Goal: Check status: Check status

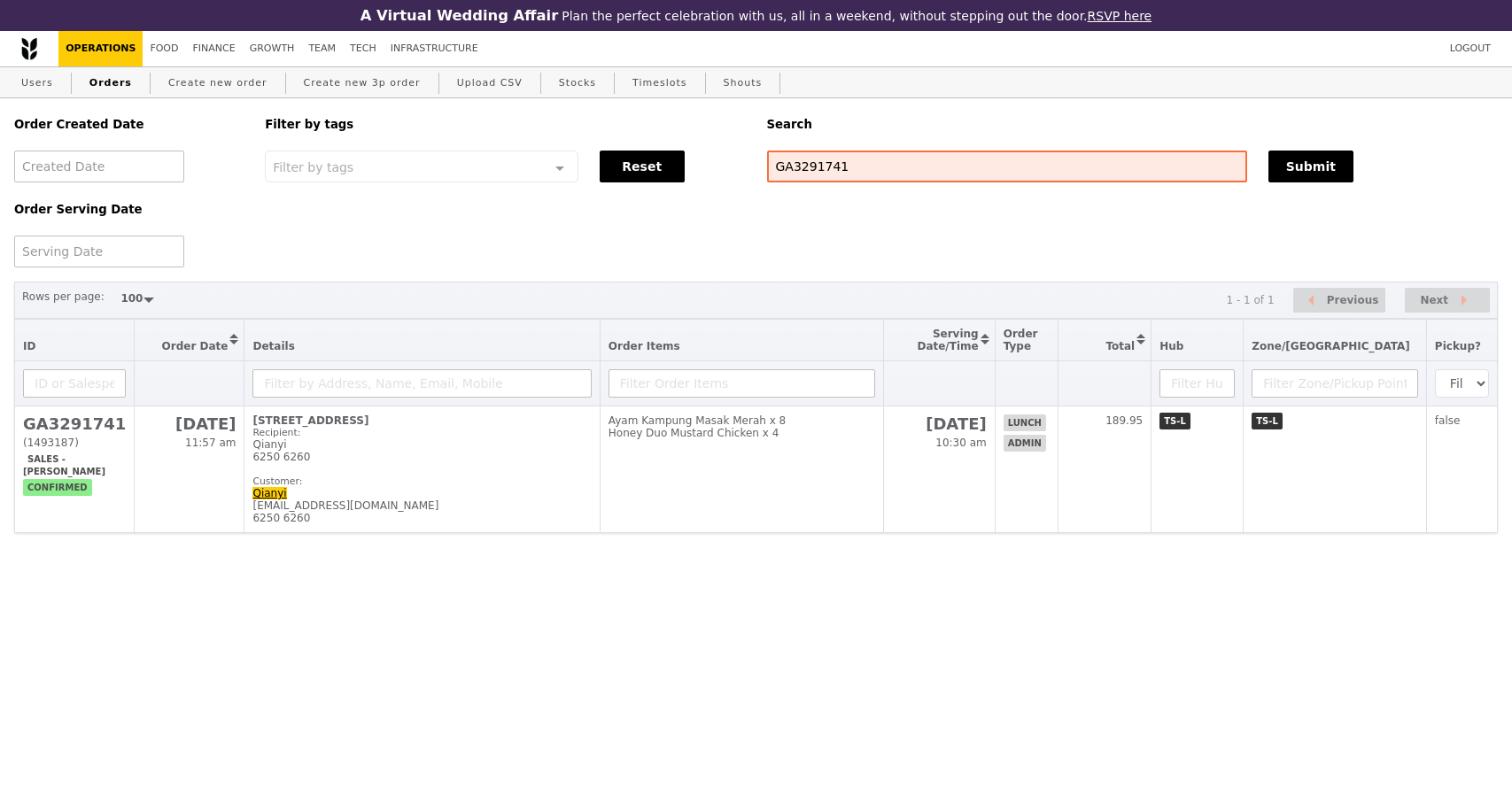
select select "100"
drag, startPoint x: 771, startPoint y: 172, endPoint x: 715, endPoint y: 167, distance: 56.2
click at [715, 167] on div "Order Created Date Order Serving Date Filter by tags Filter by tags Meal_Plan W…" at bounding box center [756, 182] width 1505 height 169
type input "G3291691"
click at [1289, 178] on button "Submit" at bounding box center [1311, 167] width 85 height 32
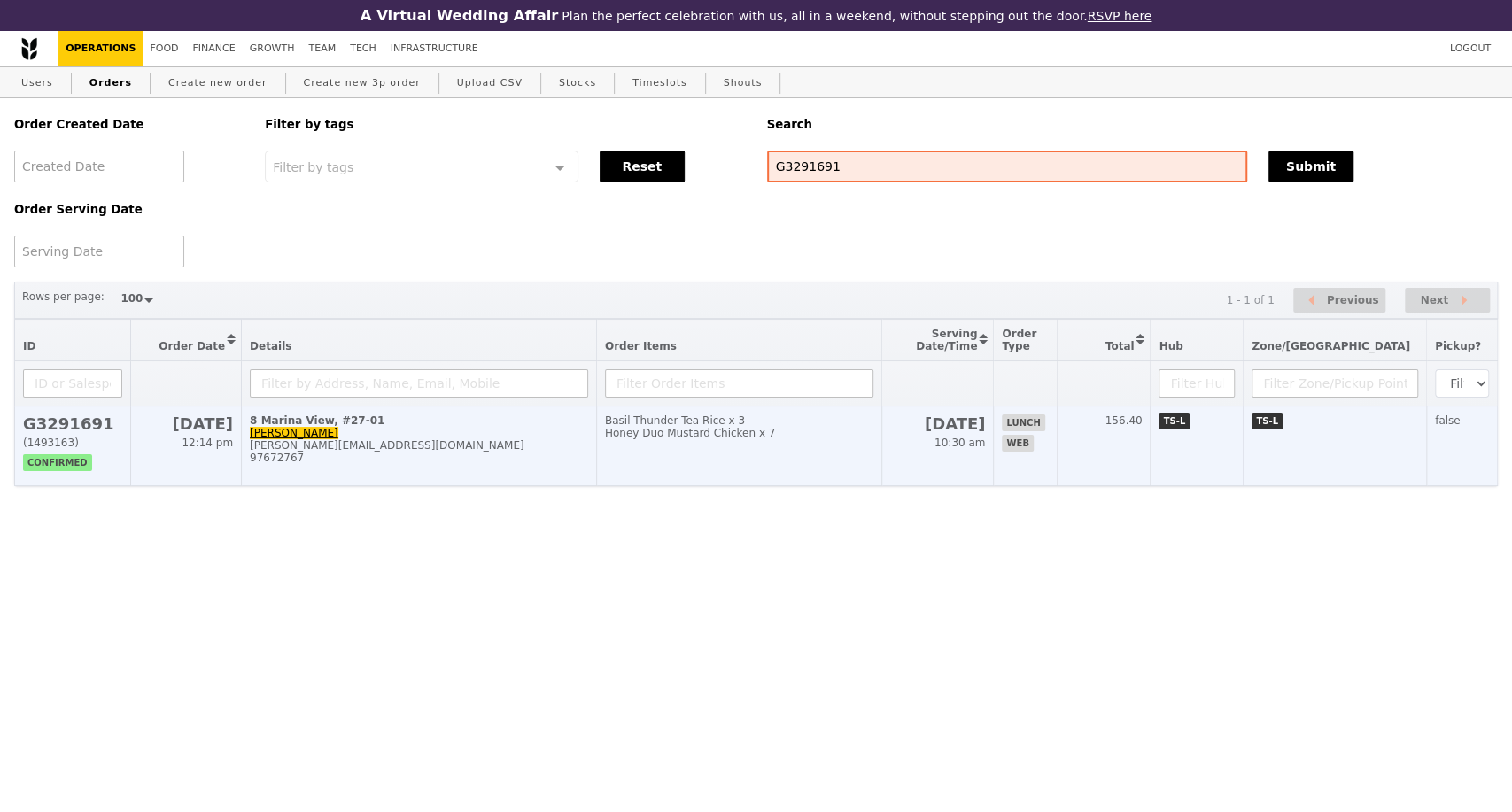
click at [484, 486] on td "8 Marina View, #27-01 [PERSON_NAME] [PERSON_NAME][EMAIL_ADDRESS][DOMAIN_NAME] 9…" at bounding box center [419, 446] width 356 height 79
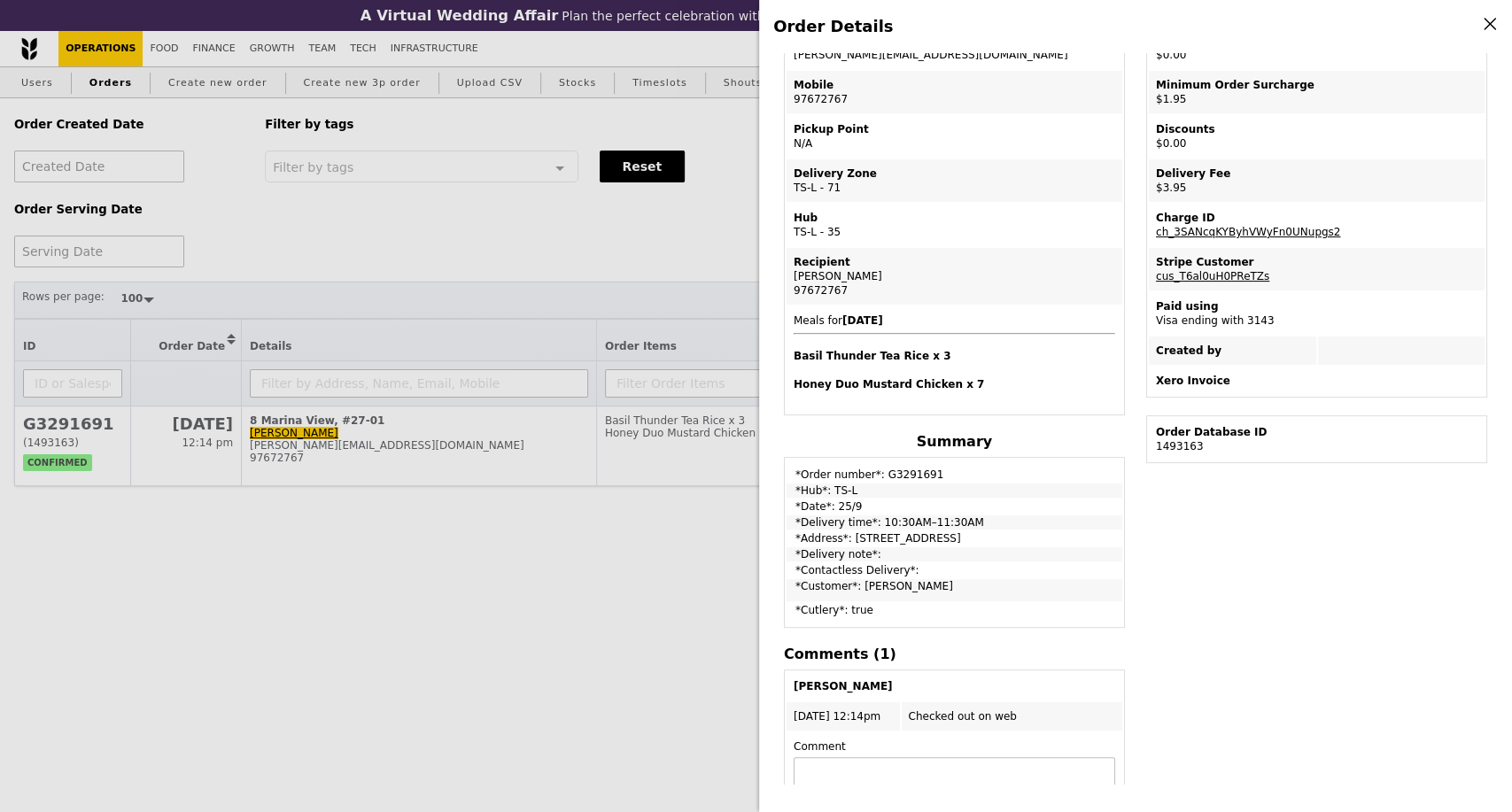
scroll to position [197, 0]
click at [413, 623] on div "Order Details Edit order Changelog Cancel Order ID G3291691 – View receipt Orde…" at bounding box center [756, 406] width 1512 height 812
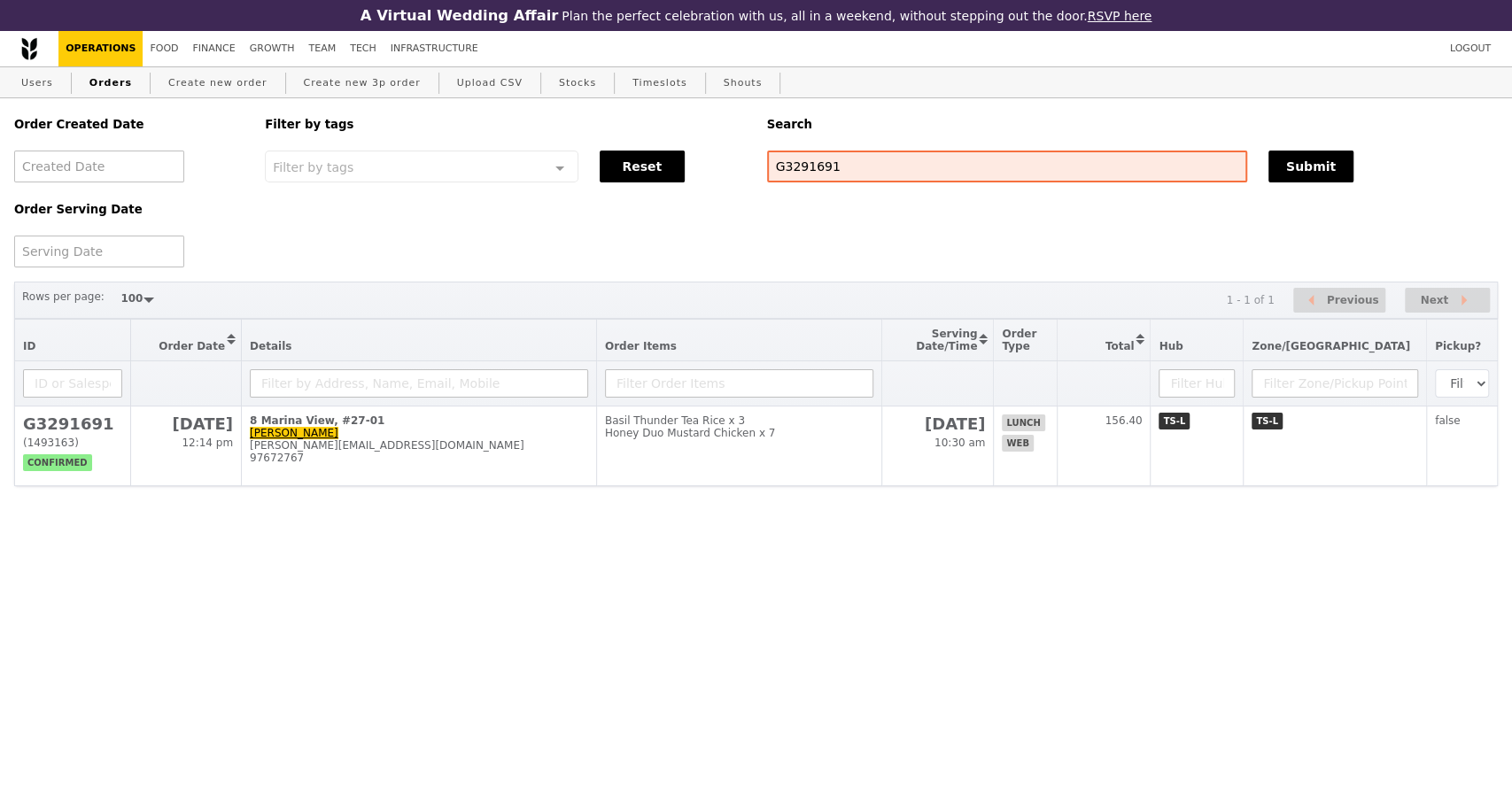
scroll to position [299, 0]
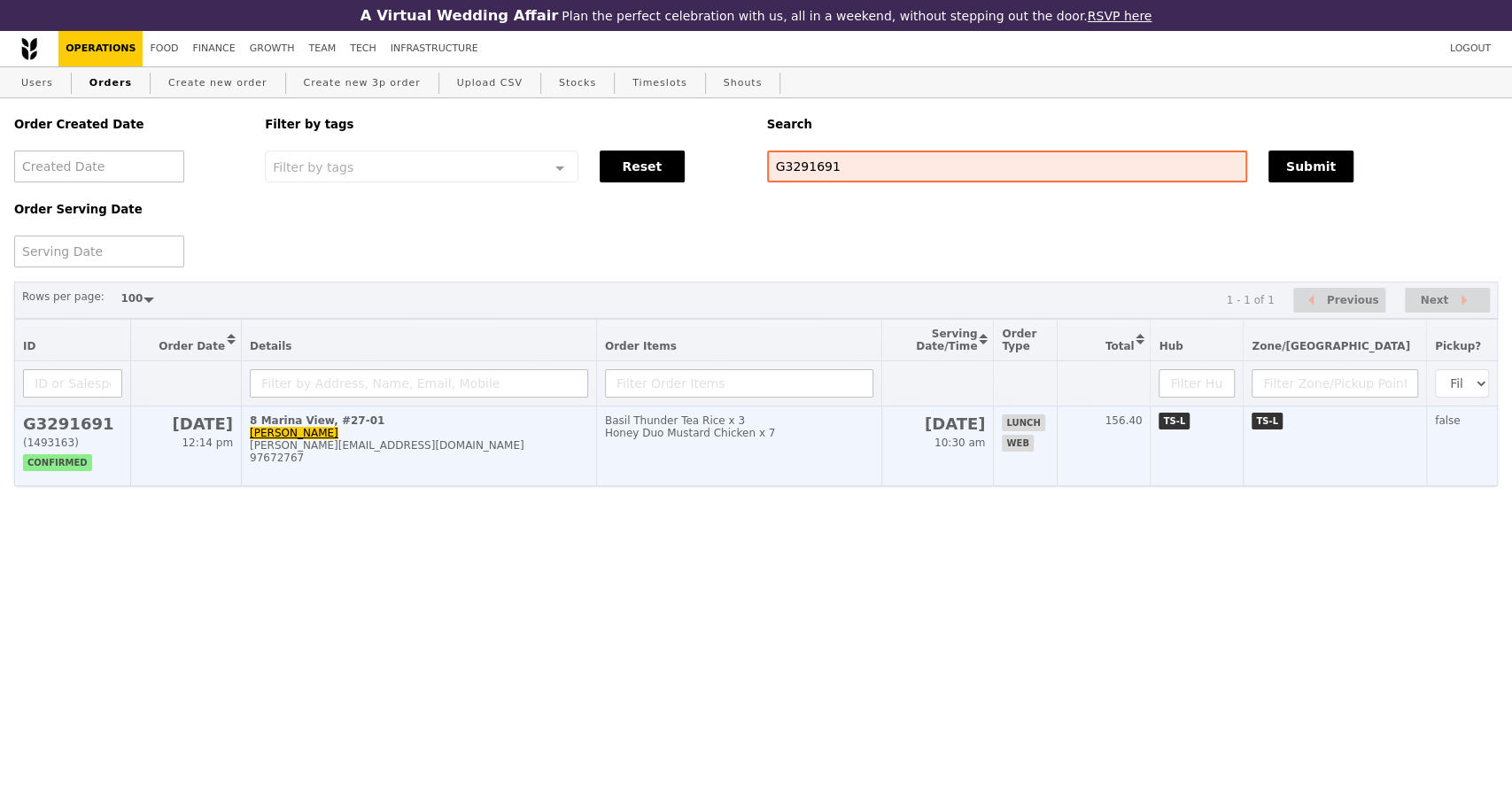
click at [566, 448] on td "8 Marina View, #27-01 [PERSON_NAME] [PERSON_NAME][EMAIL_ADDRESS][DOMAIN_NAME] 9…" at bounding box center [419, 446] width 356 height 79
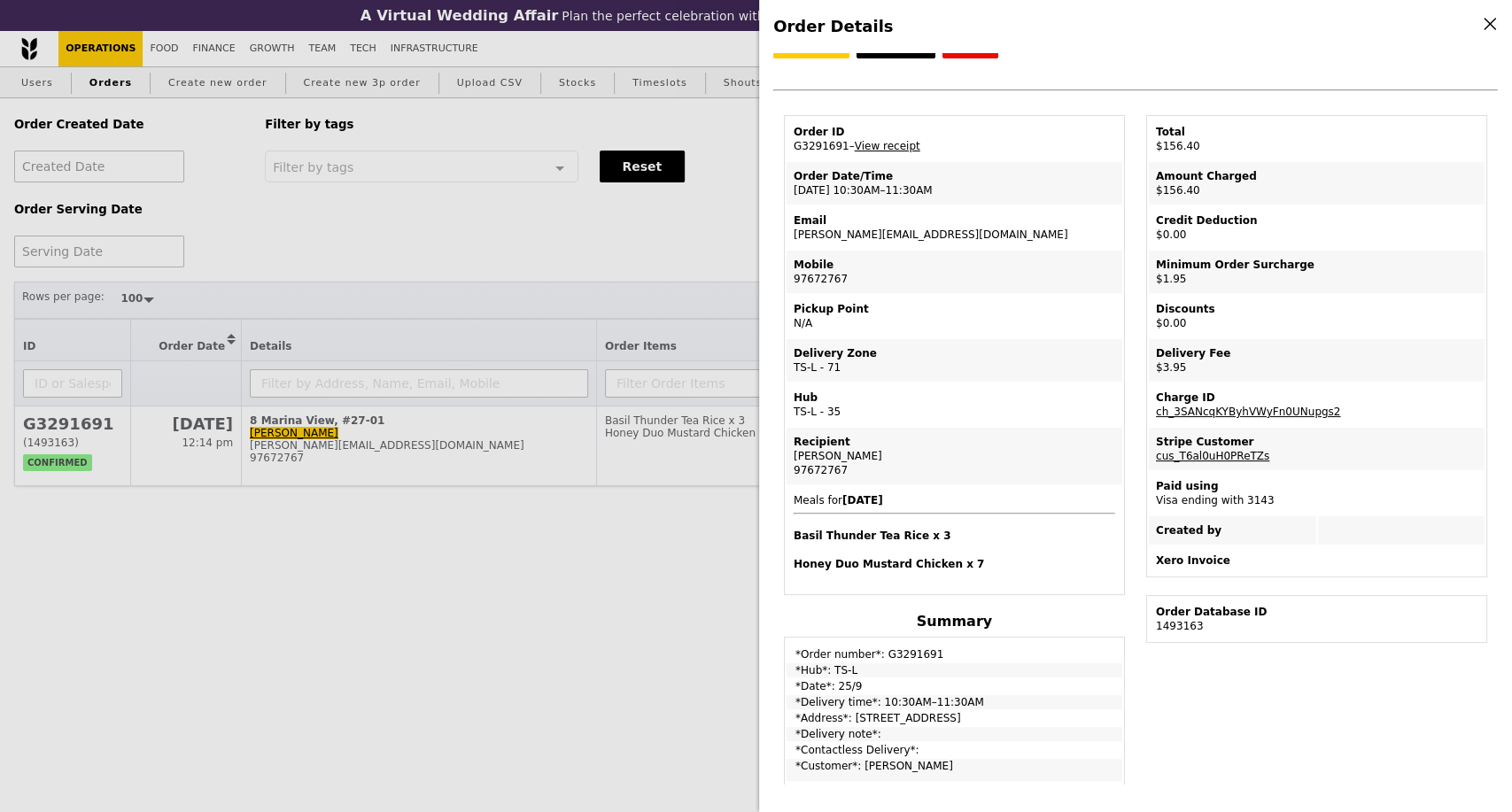
scroll to position [0, 0]
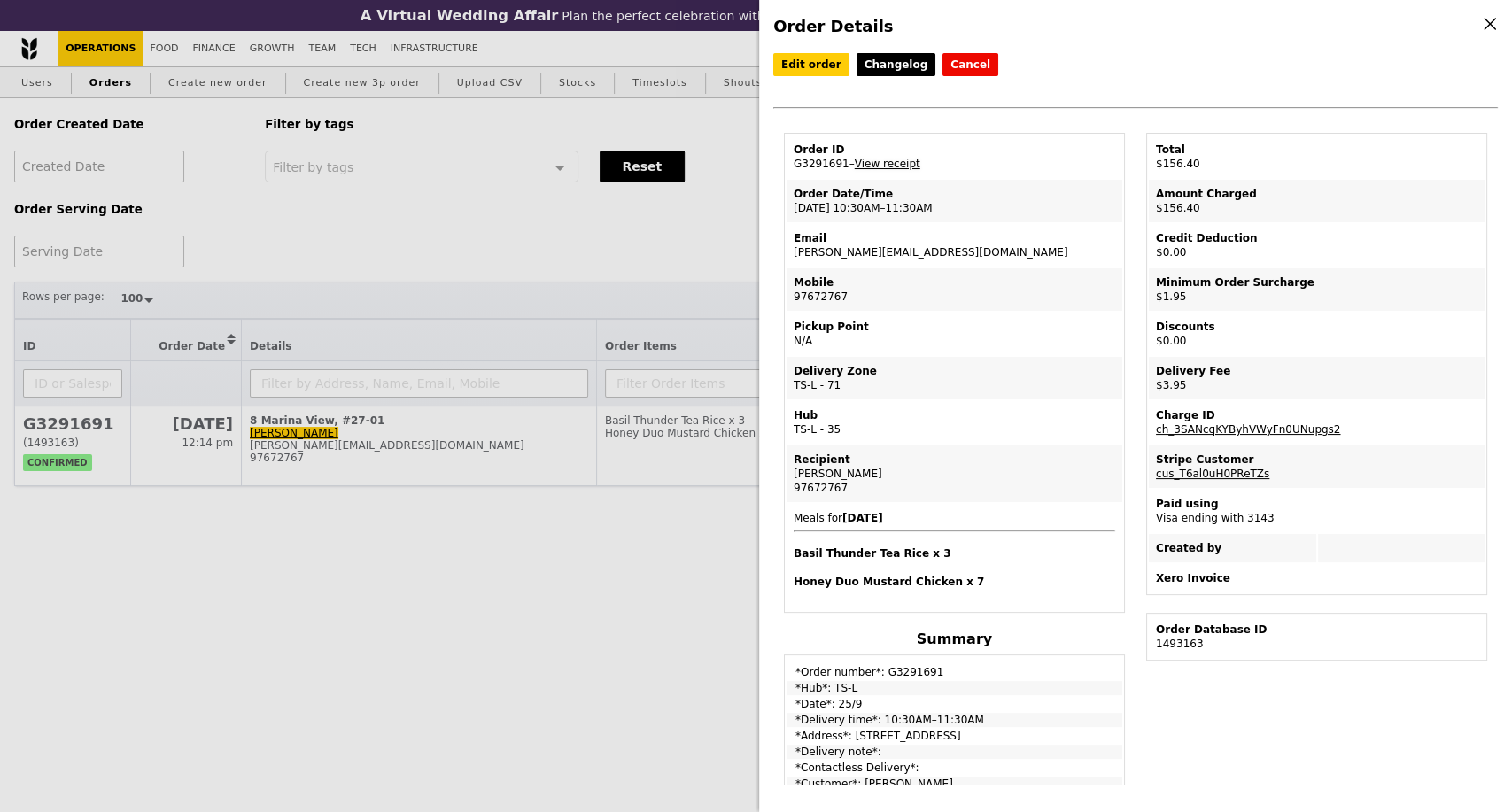
click at [897, 170] on link "View receipt" at bounding box center [887, 164] width 66 height 13
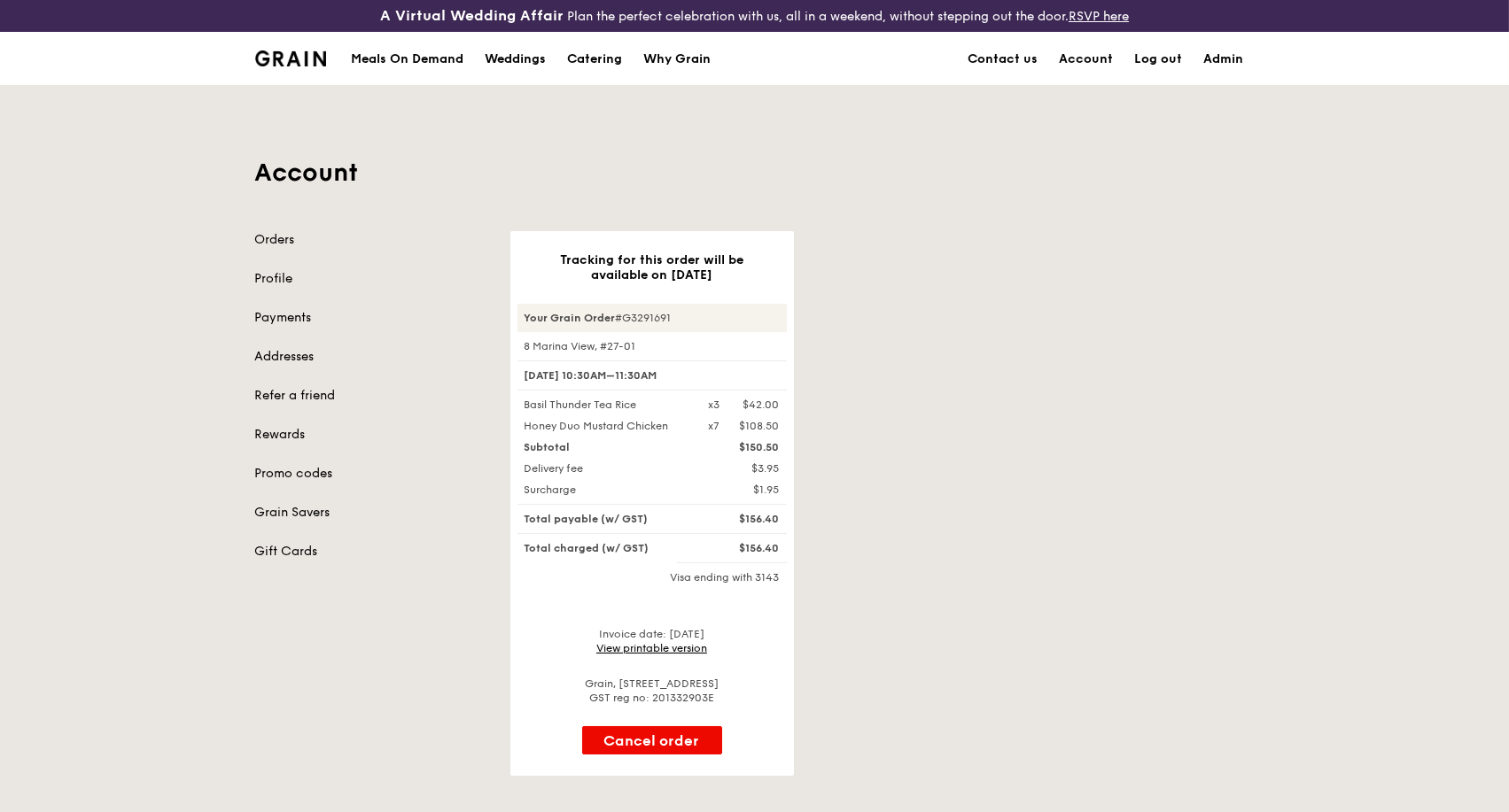
click at [637, 646] on link "View printable version" at bounding box center [651, 647] width 111 height 13
